Goal: Find specific fact: Find specific fact

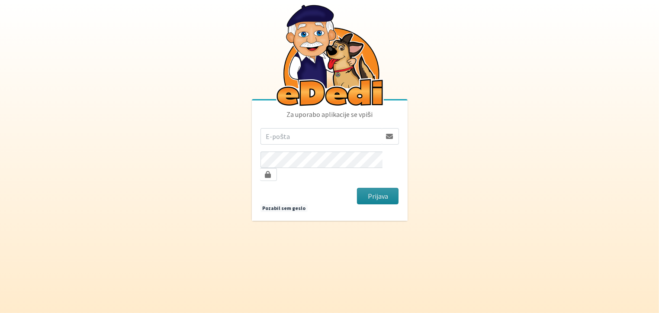
type input "[EMAIL_ADDRESS][DOMAIN_NAME]"
click at [374, 192] on button "Prijava" at bounding box center [378, 196] width 42 height 16
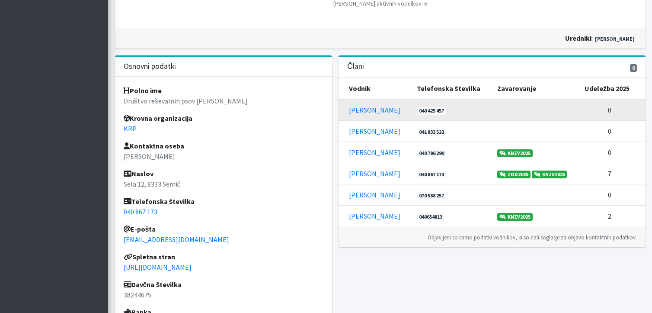
scroll to position [216, 0]
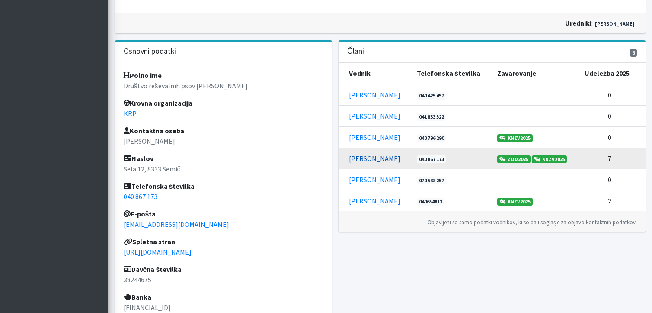
click at [368, 158] on link "[PERSON_NAME]" at bounding box center [374, 158] width 51 height 9
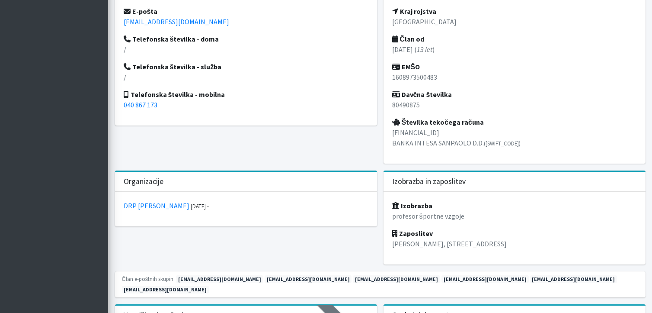
scroll to position [389, 0]
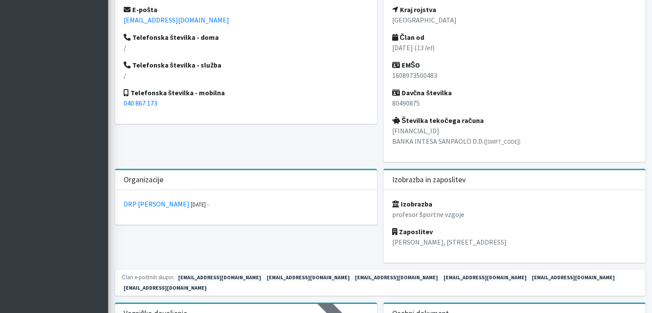
drag, startPoint x: 463, startPoint y: 129, endPoint x: 393, endPoint y: 129, distance: 70.5
click at [392, 130] on p "[FINANCIAL_ID] BANKA INTESA SANPAOLO D.D. ([SWIFT_CODE])" at bounding box center [514, 135] width 245 height 21
copy p "[FINANCIAL_ID]"
